Goal: Navigation & Orientation: Find specific page/section

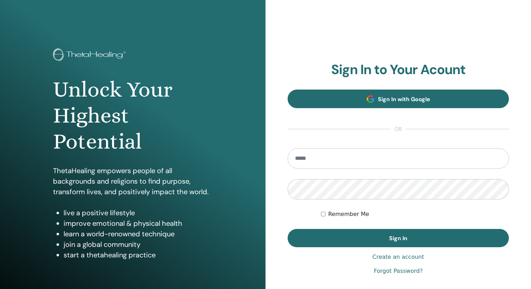
type input "**********"
click at [416, 105] on link "Sign In with Google" at bounding box center [398, 99] width 221 height 19
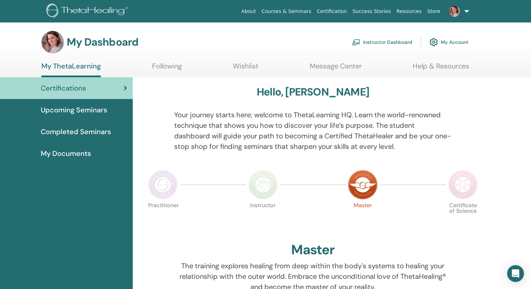
click at [173, 66] on link "Following" at bounding box center [167, 69] width 30 height 14
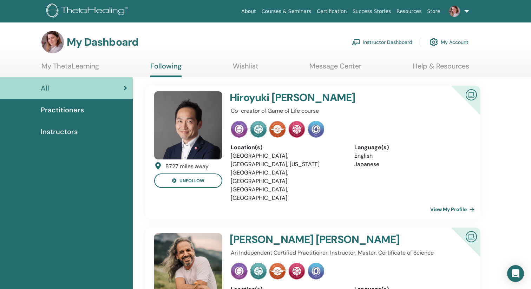
click at [302, 11] on link "Courses & Seminars" at bounding box center [286, 11] width 55 height 13
